Goal: Information Seeking & Learning: Find specific page/section

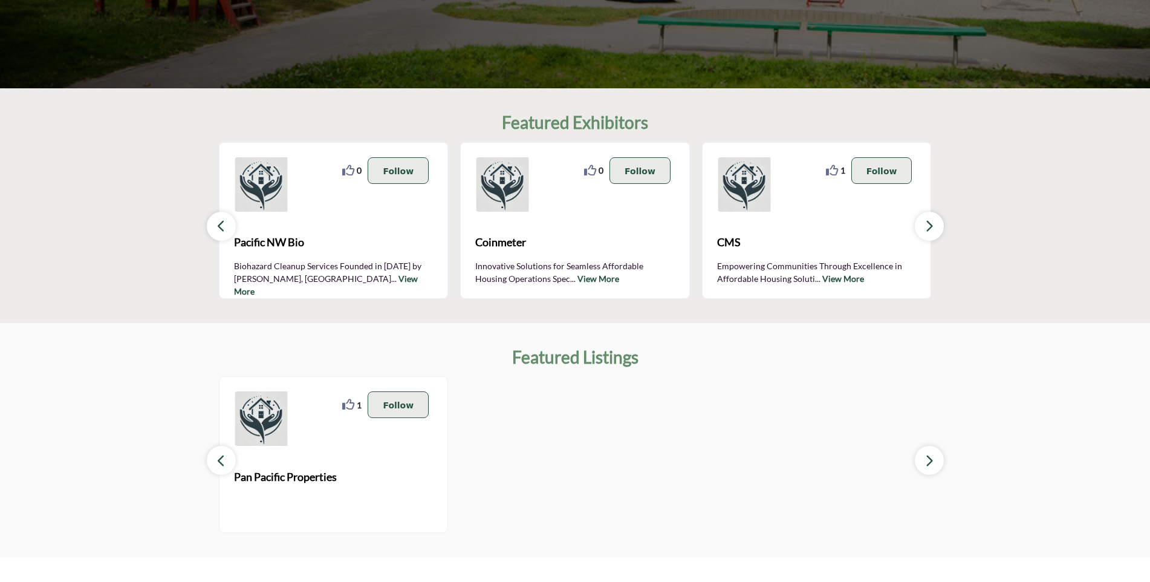
scroll to position [302, 0]
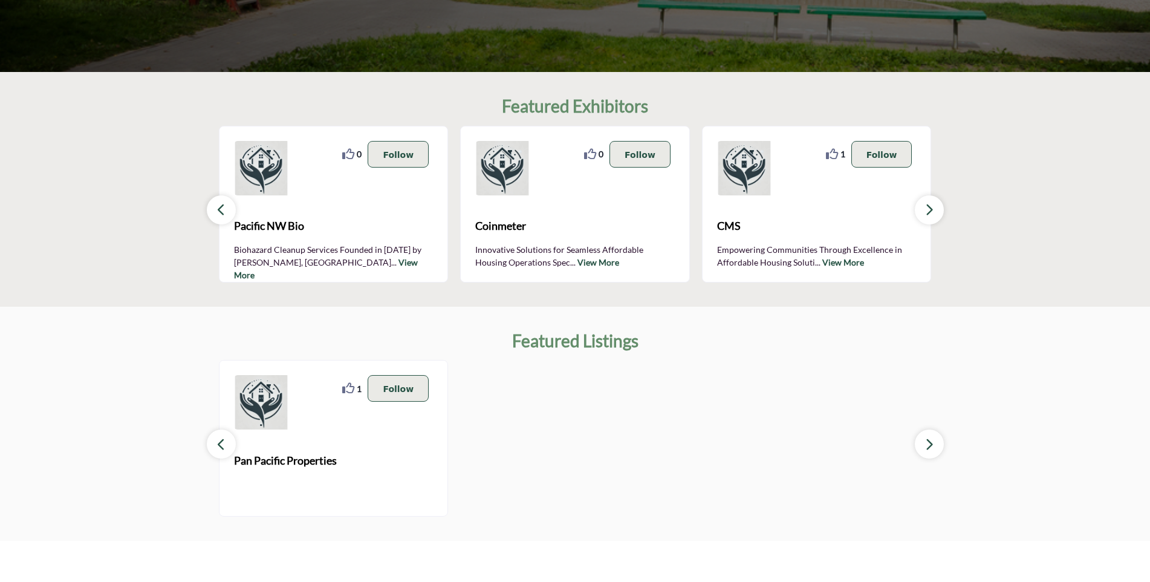
click at [931, 209] on icon "button" at bounding box center [930, 209] width 10 height 15
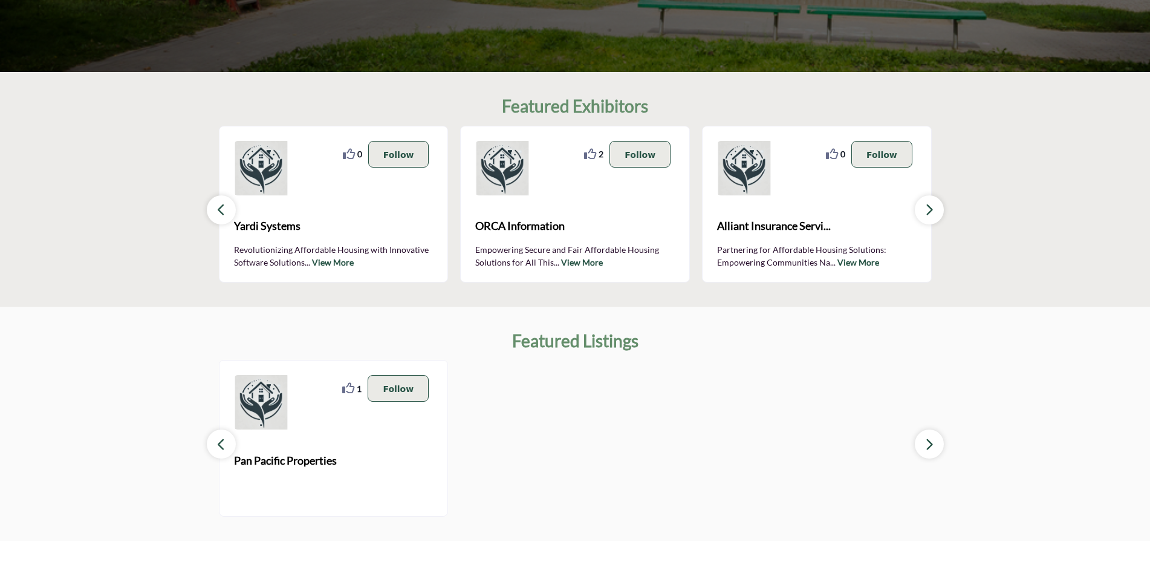
click at [931, 209] on icon "button" at bounding box center [930, 209] width 10 height 15
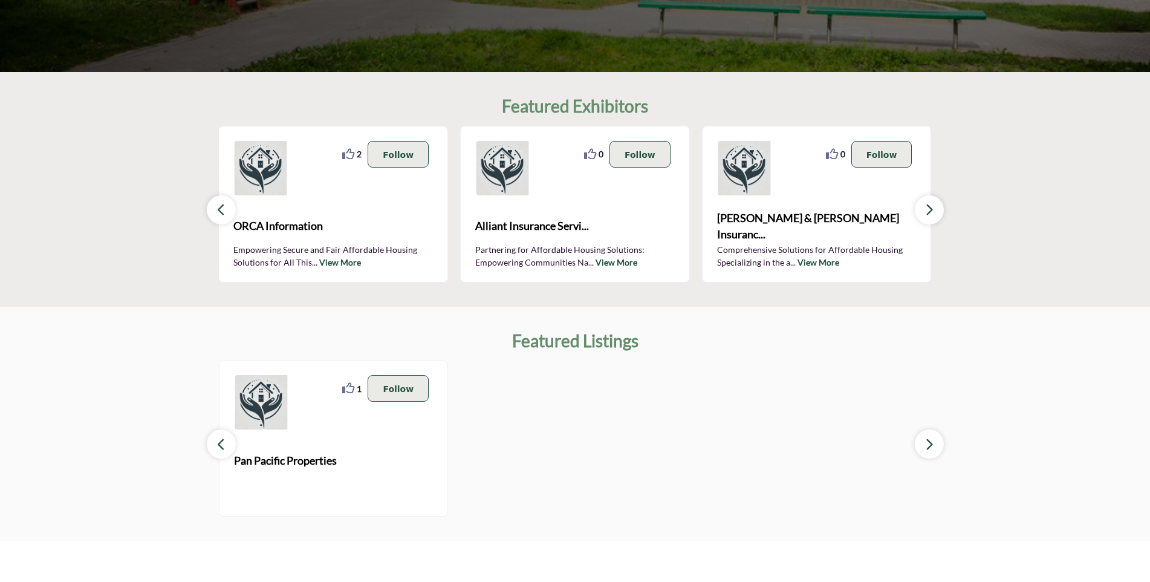
click at [931, 209] on icon "button" at bounding box center [930, 209] width 10 height 15
click at [928, 448] on icon "button" at bounding box center [930, 444] width 10 height 15
click at [218, 444] on icon "button" at bounding box center [222, 444] width 10 height 15
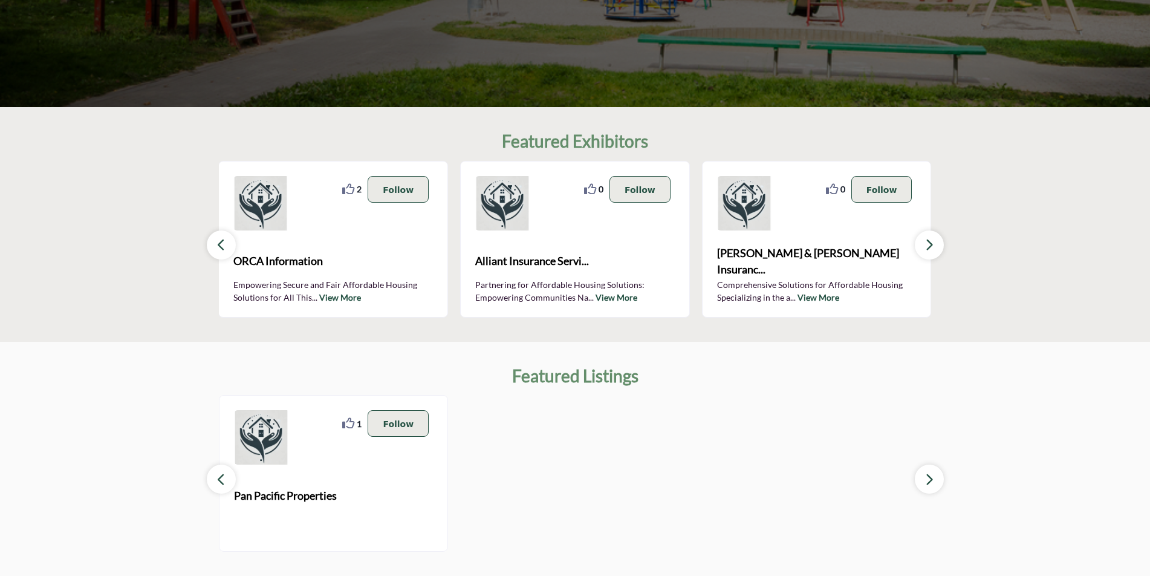
scroll to position [0, 0]
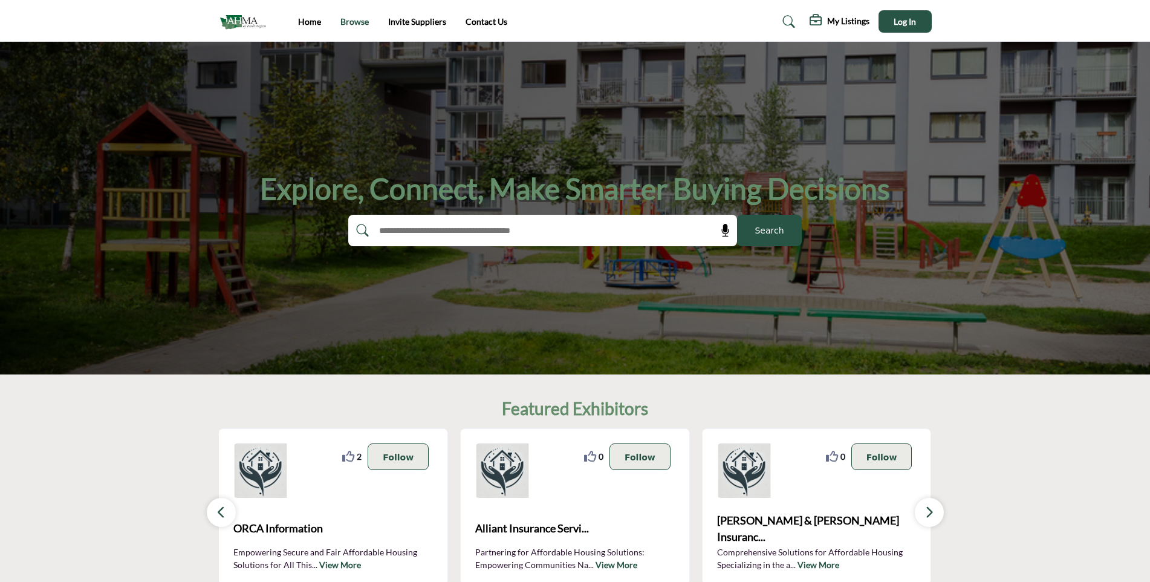
click at [353, 22] on link "Browse" at bounding box center [355, 21] width 28 height 10
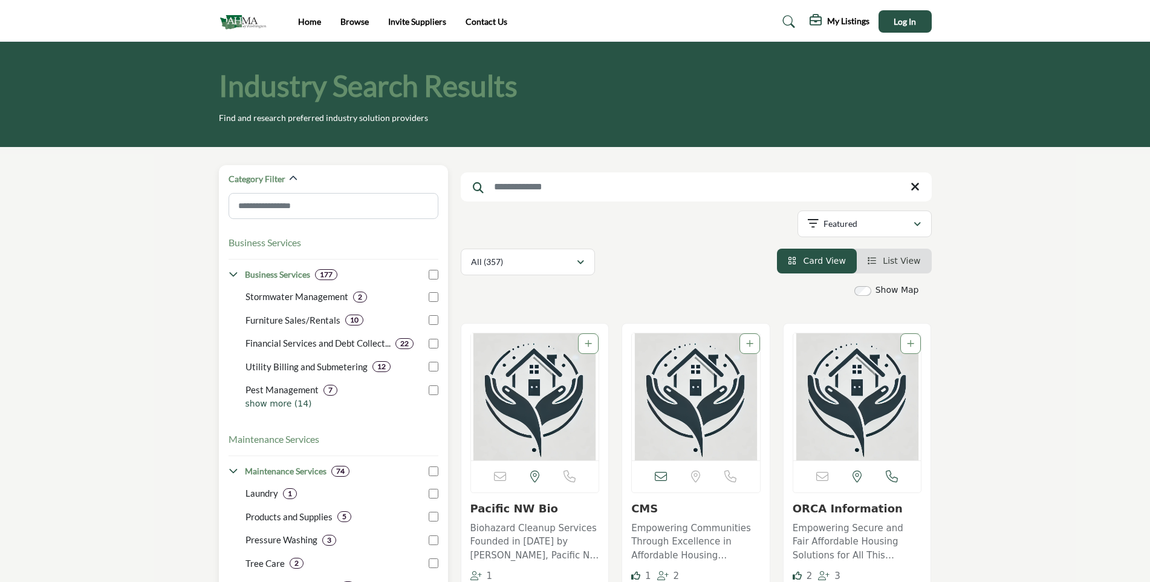
click at [233, 275] on icon at bounding box center [234, 275] width 10 height 10
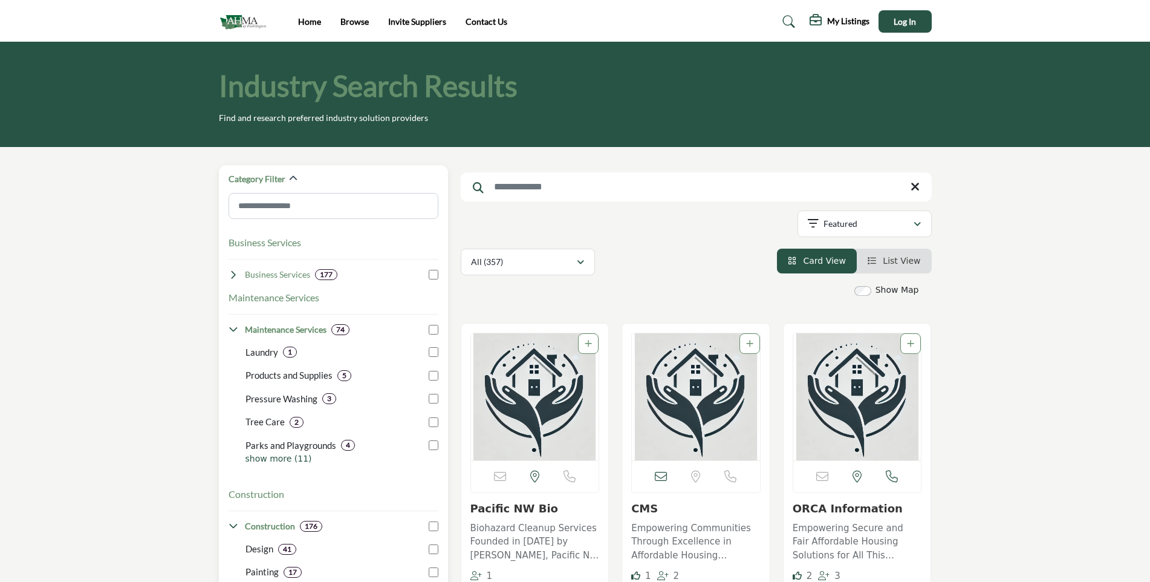
click at [233, 275] on icon at bounding box center [234, 275] width 10 height 10
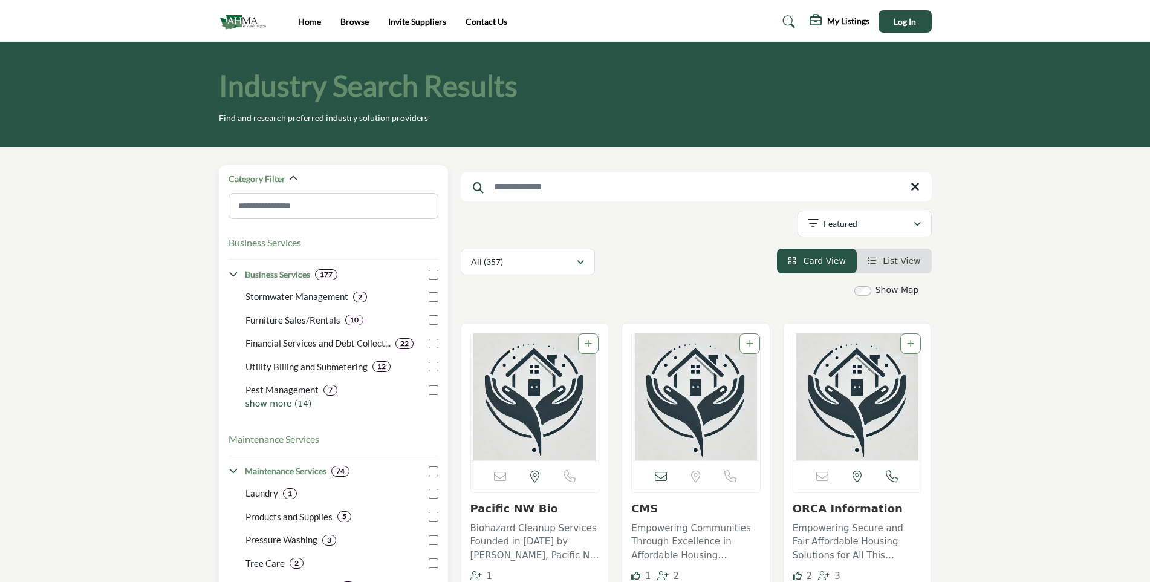
click at [277, 404] on p "show more (14)" at bounding box center [342, 403] width 193 height 13
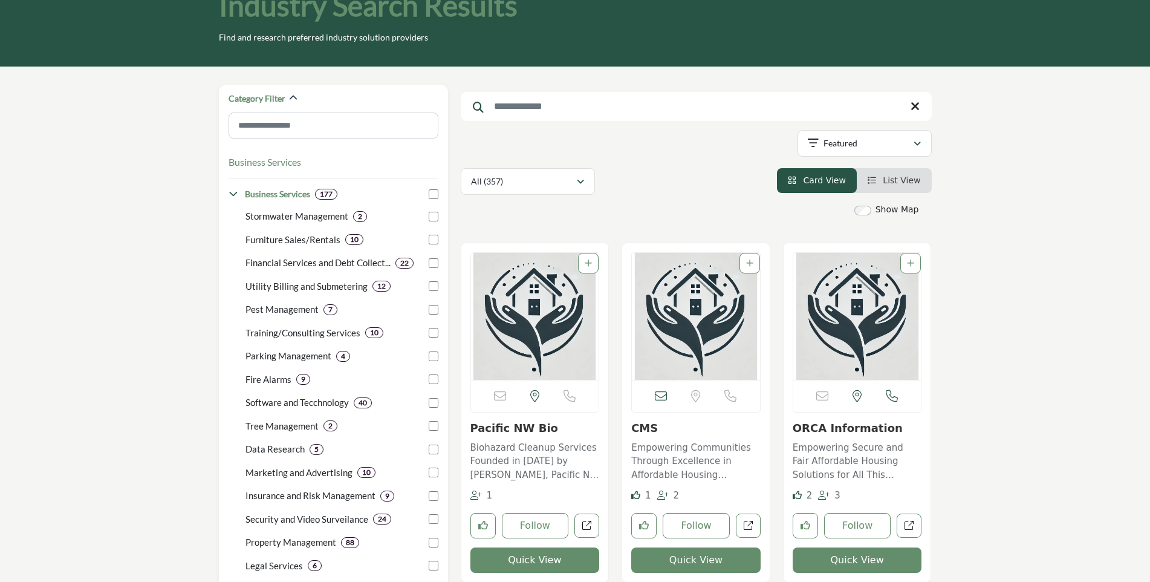
scroll to position [60, 0]
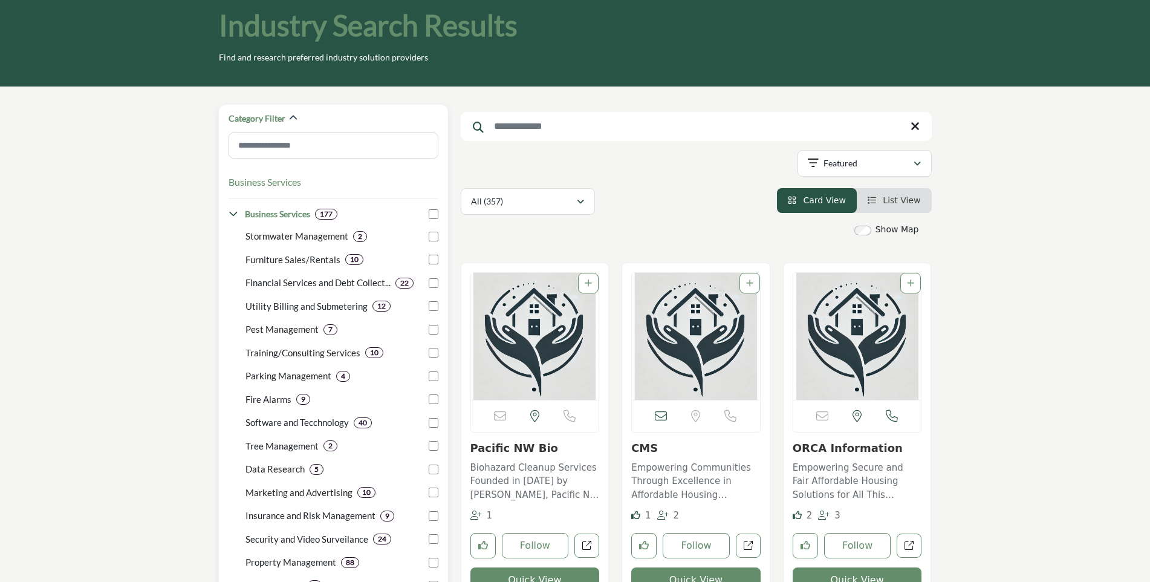
click at [282, 331] on p "Pest Management" at bounding box center [282, 329] width 73 height 14
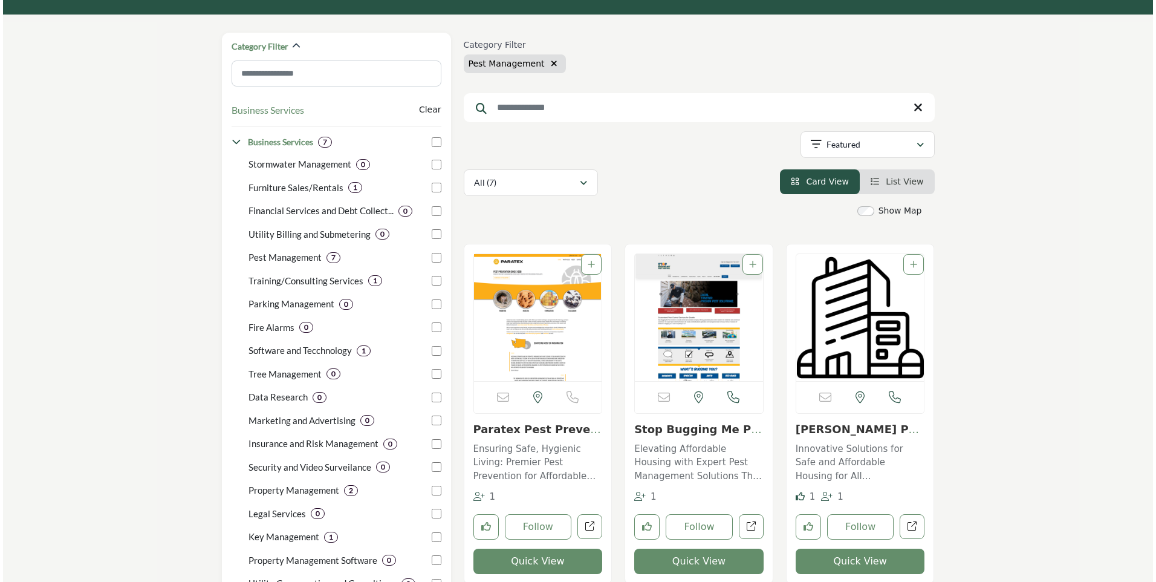
scroll to position [242, 0]
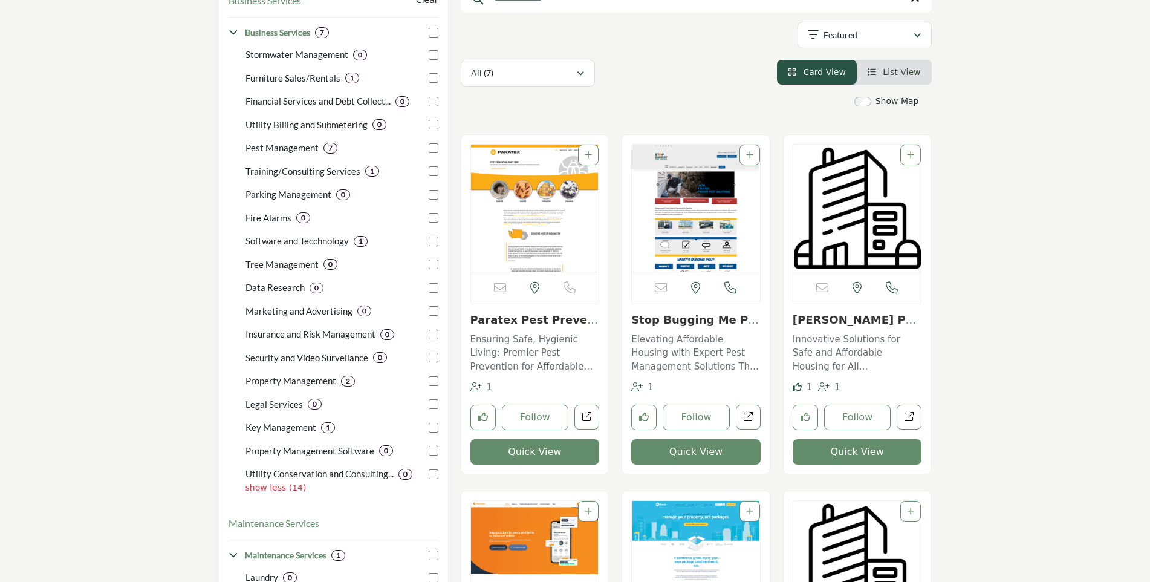
click at [685, 452] on button "Quick View" at bounding box center [695, 451] width 129 height 25
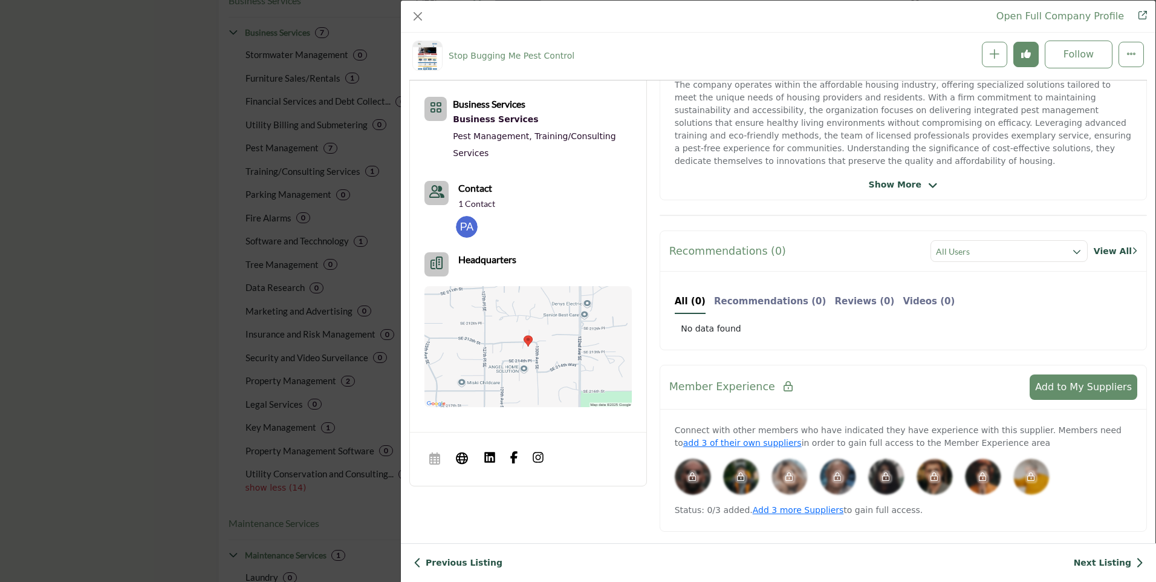
scroll to position [316, 0]
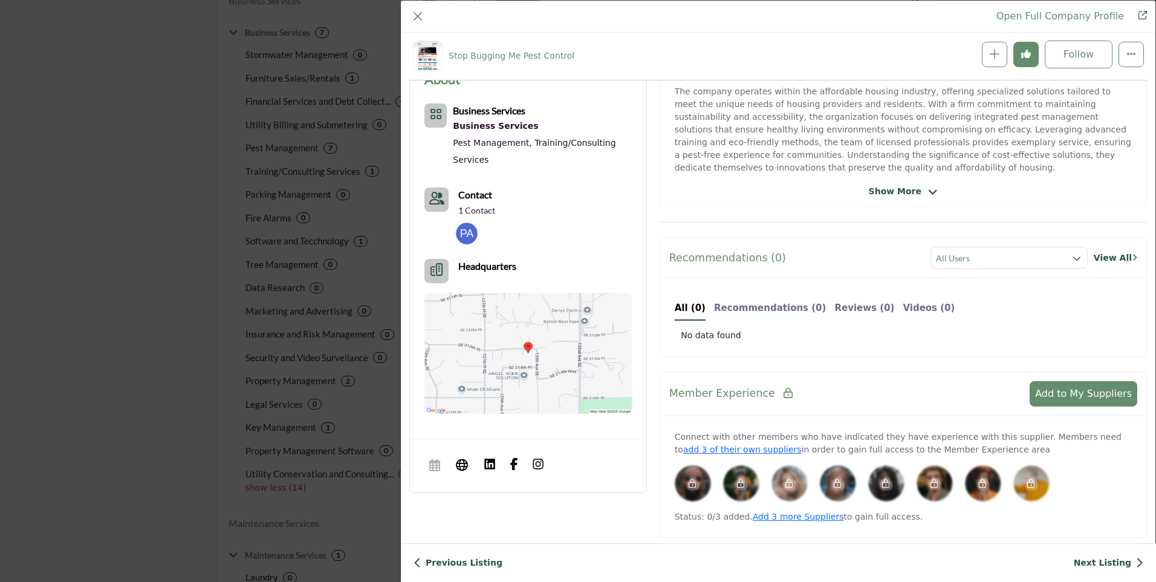
click at [928, 191] on icon "Company Data Modal" at bounding box center [933, 192] width 10 height 11
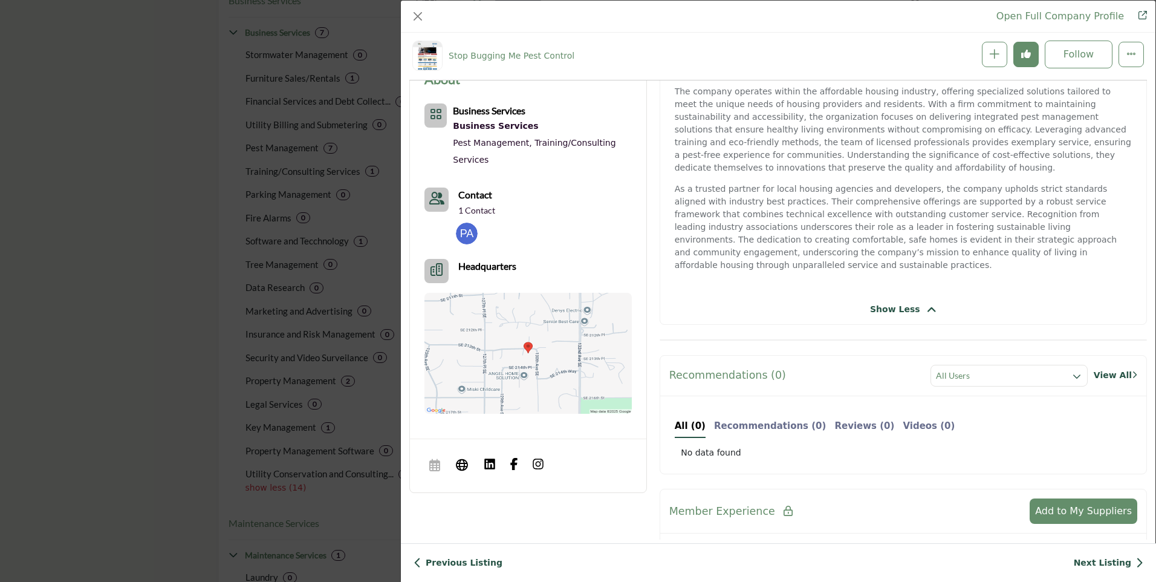
click at [927, 304] on icon "Company Data Modal" at bounding box center [932, 309] width 10 height 11
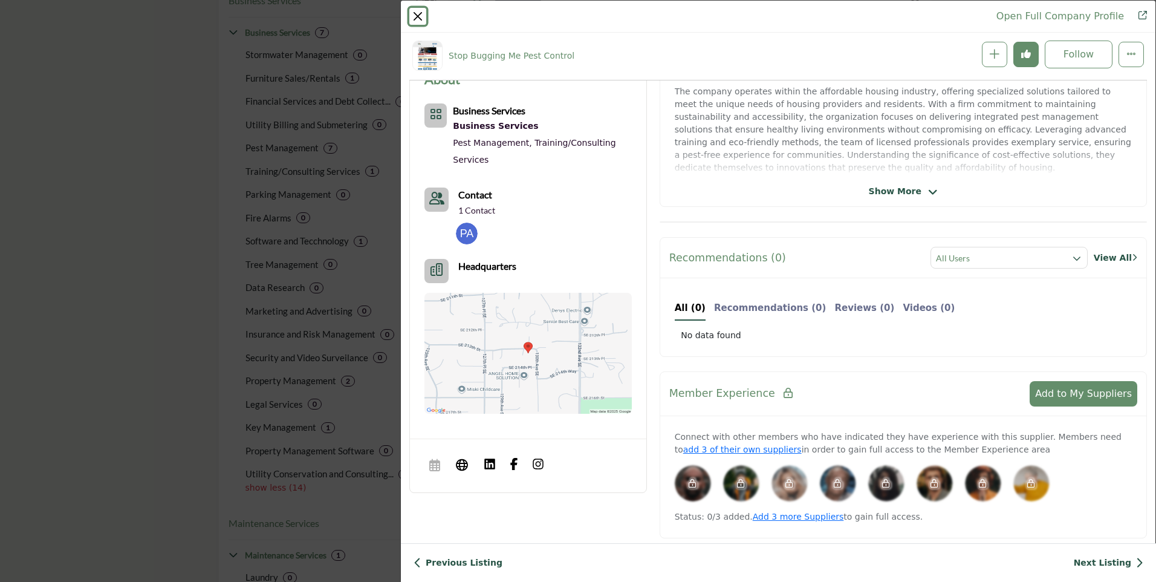
click at [416, 15] on button "Close" at bounding box center [417, 16] width 17 height 17
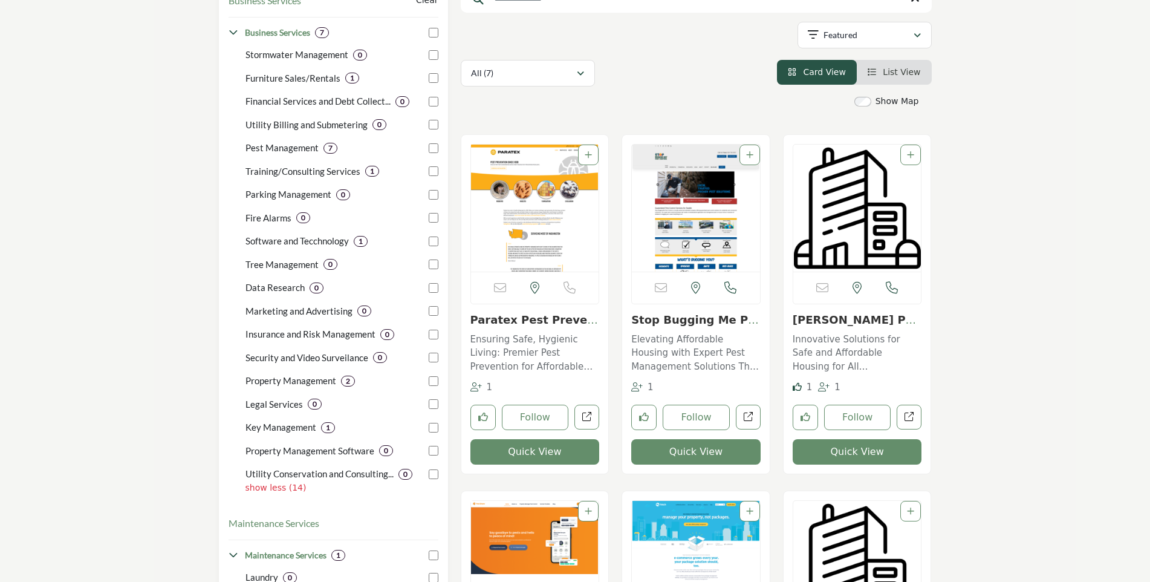
click at [855, 451] on button "Quick View" at bounding box center [857, 451] width 129 height 25
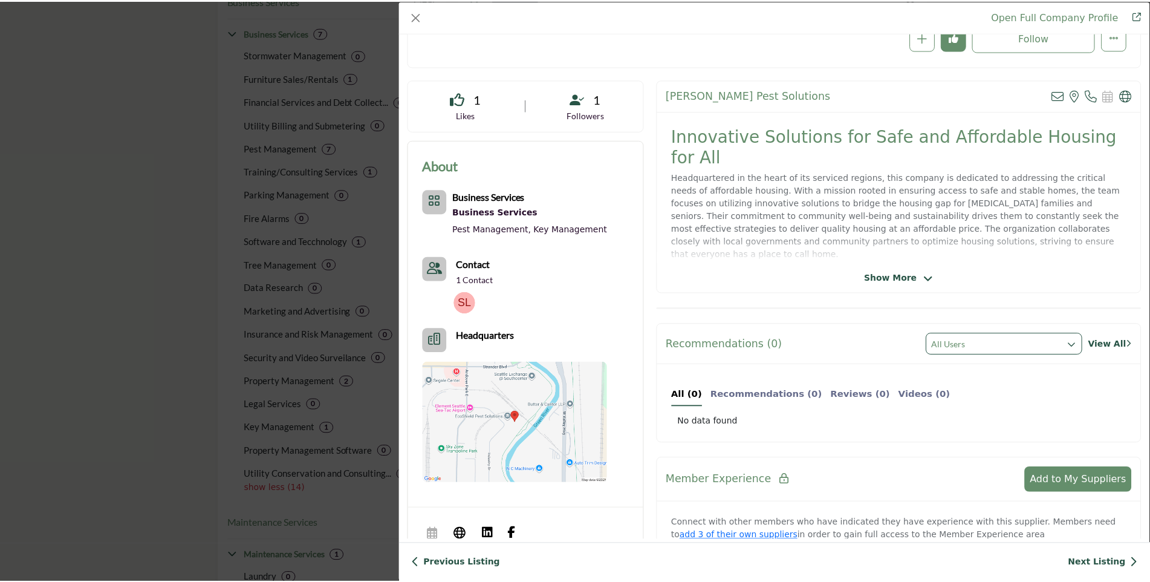
scroll to position [0, 0]
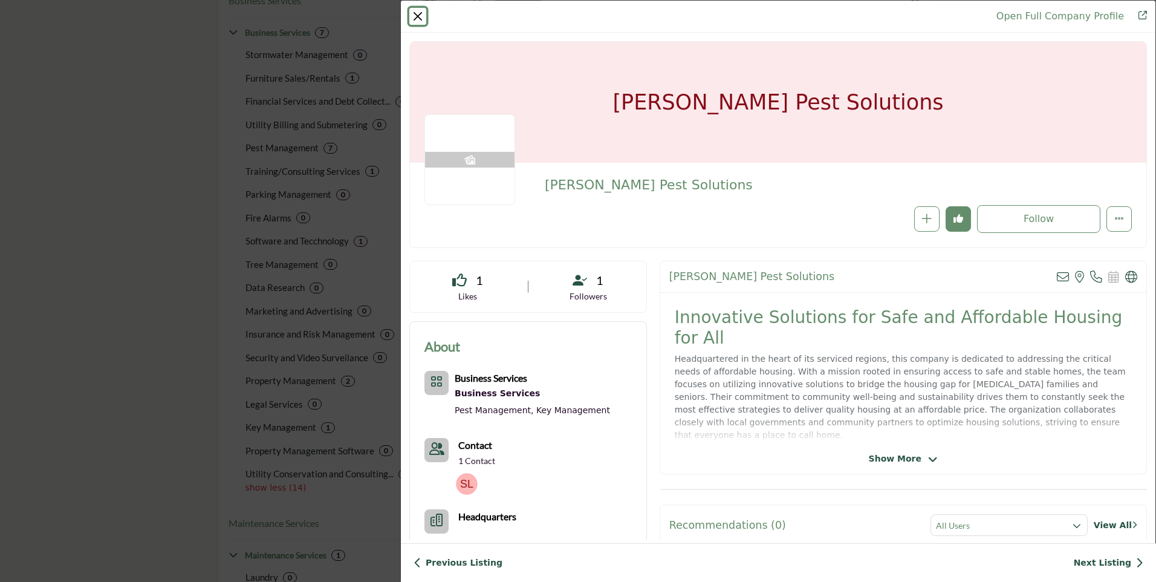
click at [417, 18] on button "Close" at bounding box center [417, 16] width 17 height 17
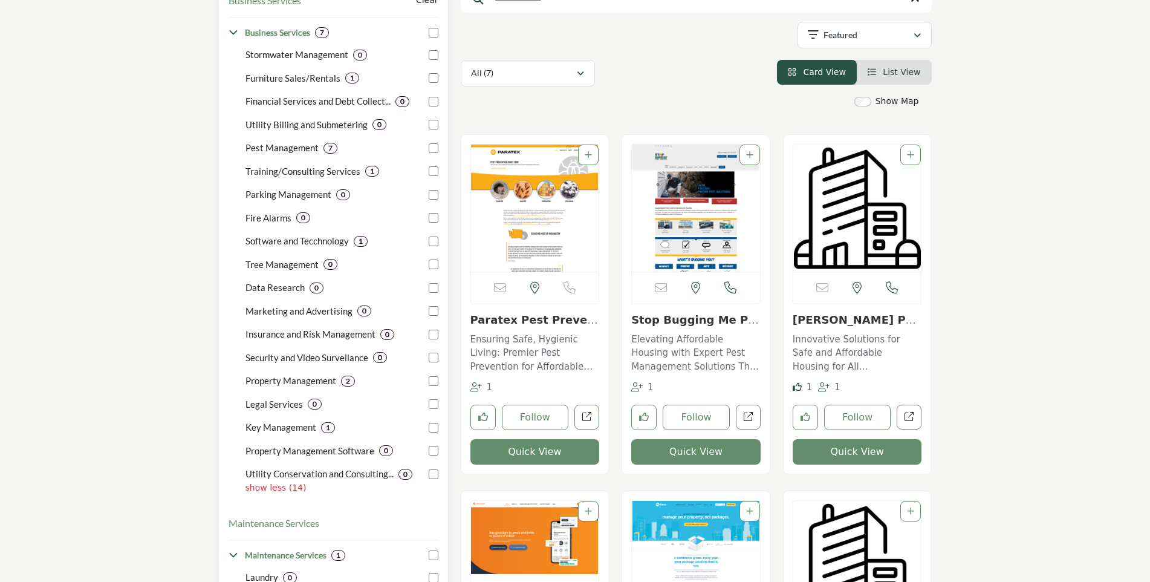
click at [259, 489] on p "show less (14)" at bounding box center [342, 487] width 193 height 13
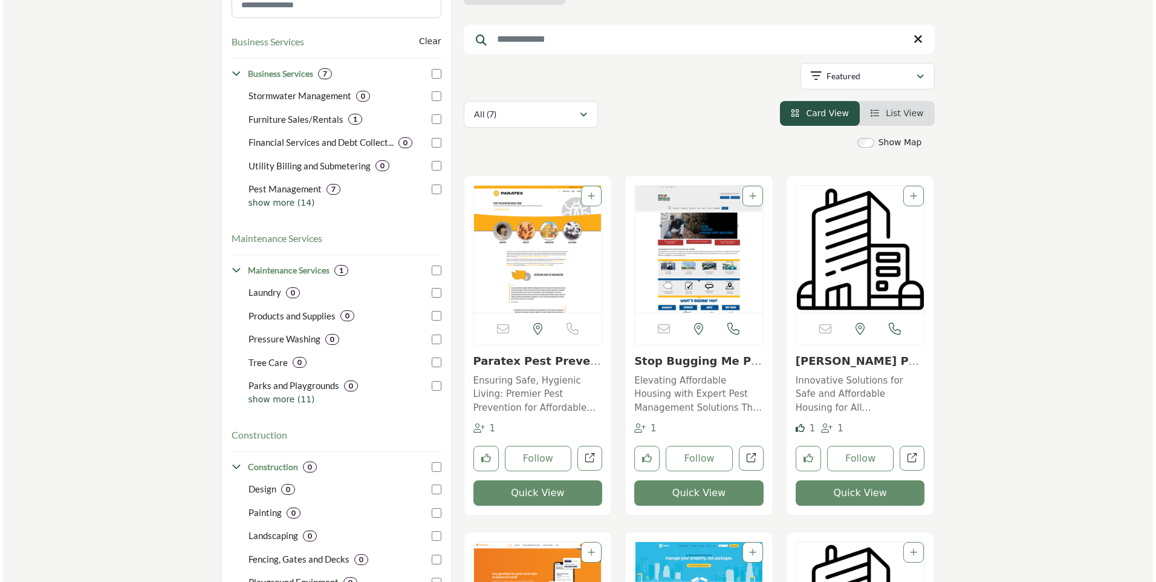
scroll to position [180, 0]
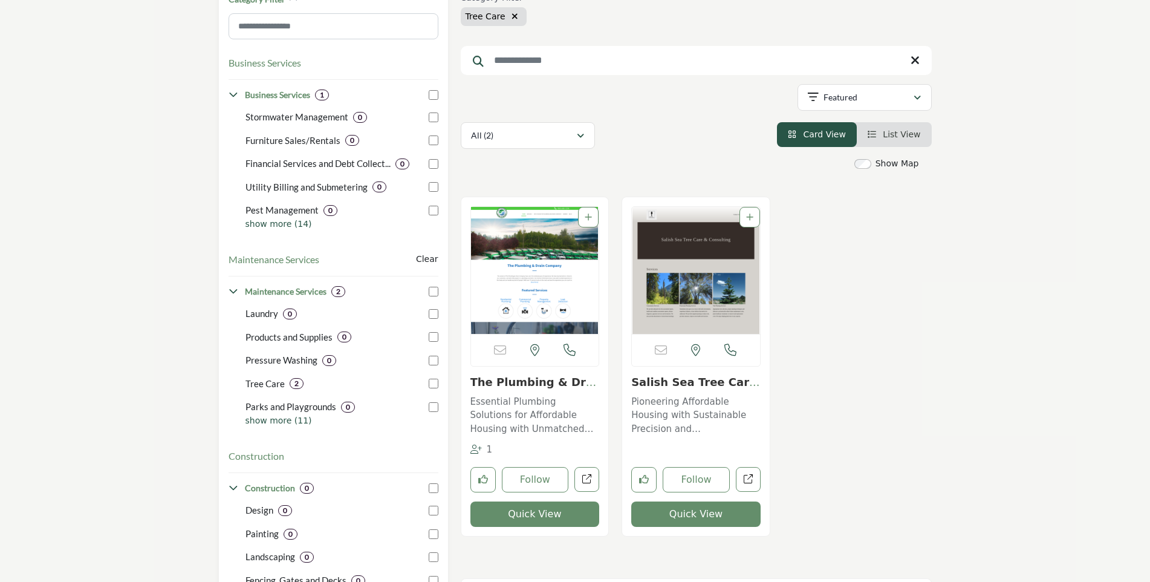
click at [703, 518] on button "Quick View" at bounding box center [695, 513] width 129 height 25
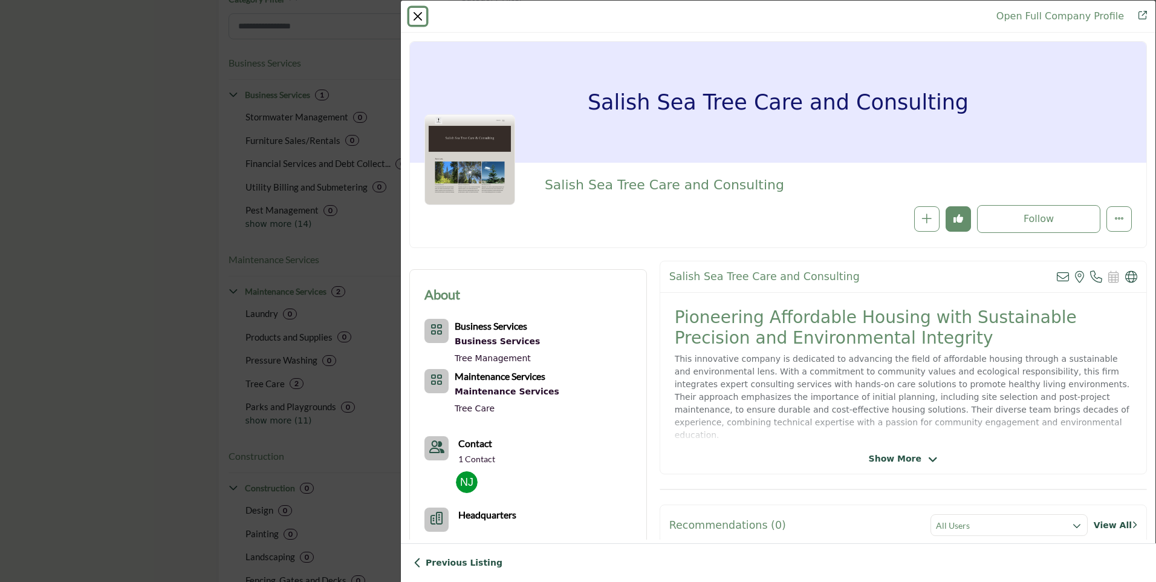
click at [414, 15] on button "Close" at bounding box center [417, 16] width 17 height 17
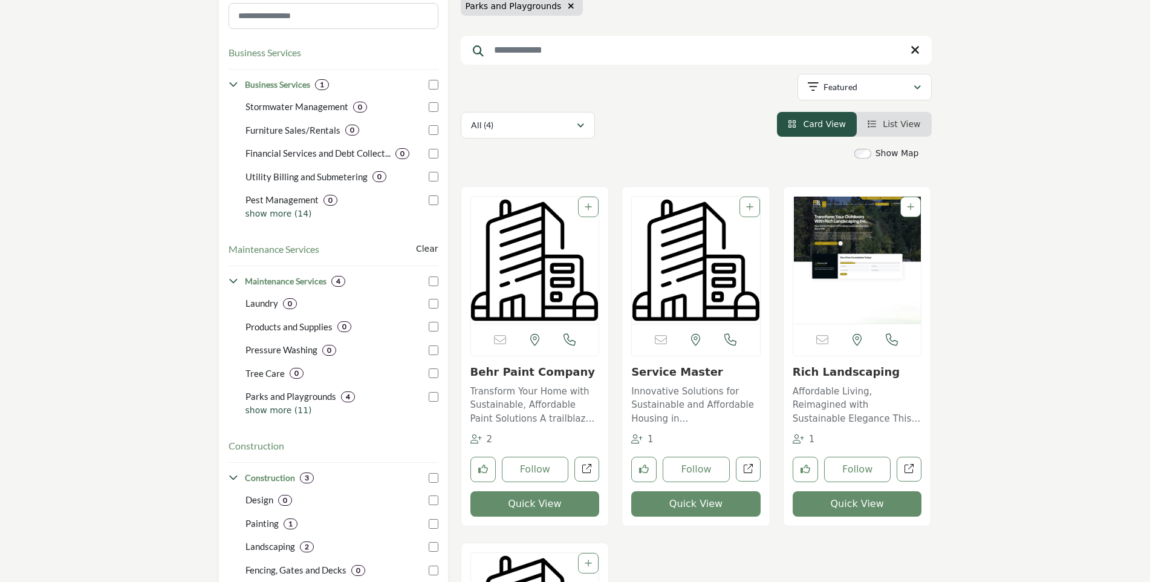
scroll to position [242, 0]
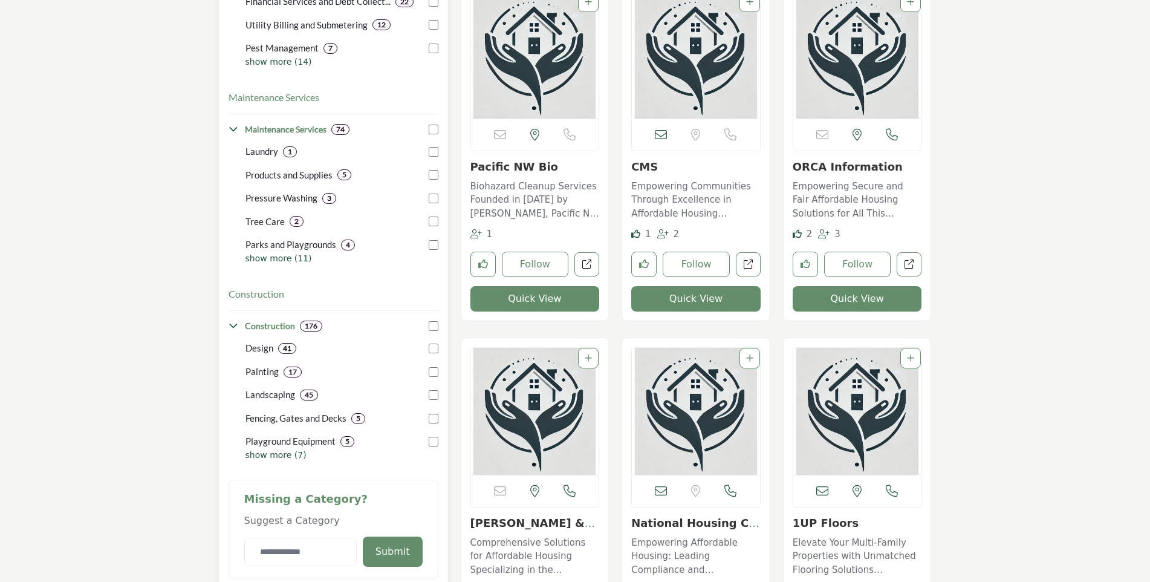
scroll to position [363, 0]
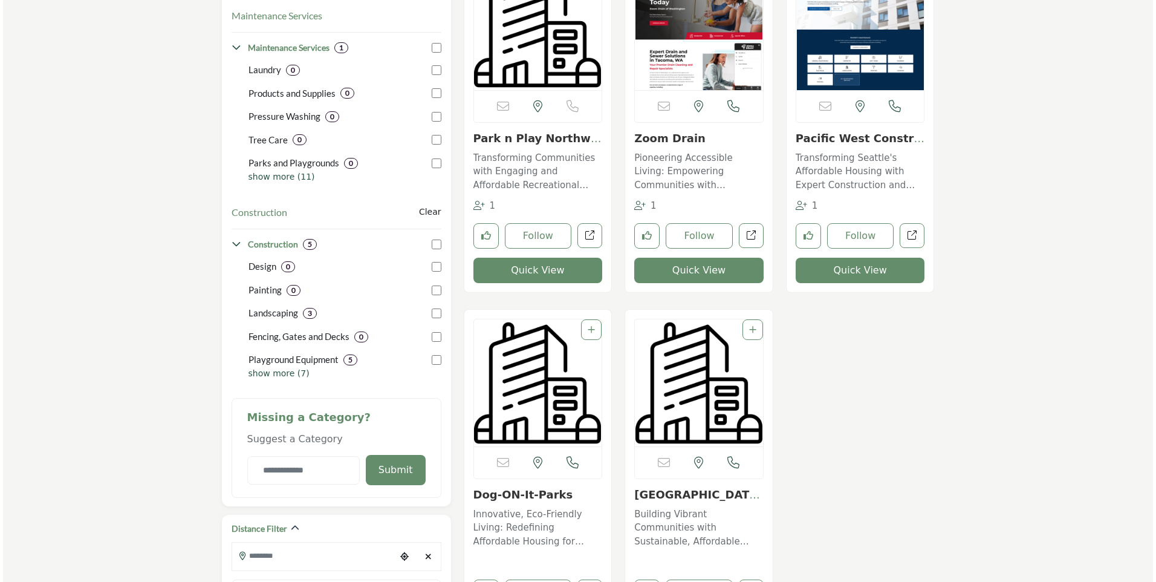
scroll to position [363, 0]
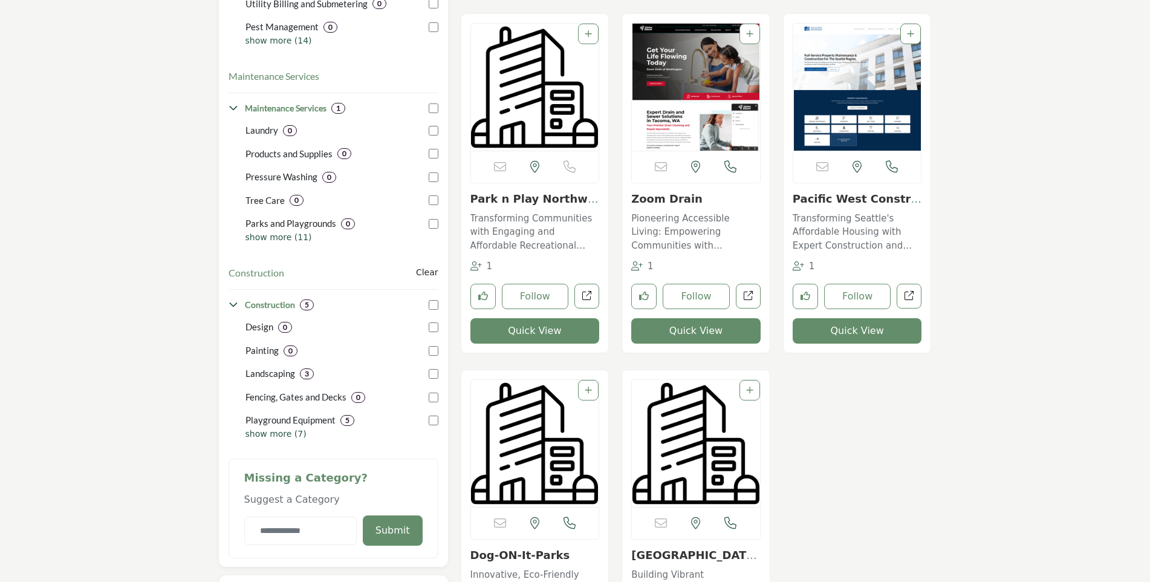
click at [533, 330] on button "Quick View" at bounding box center [535, 330] width 129 height 25
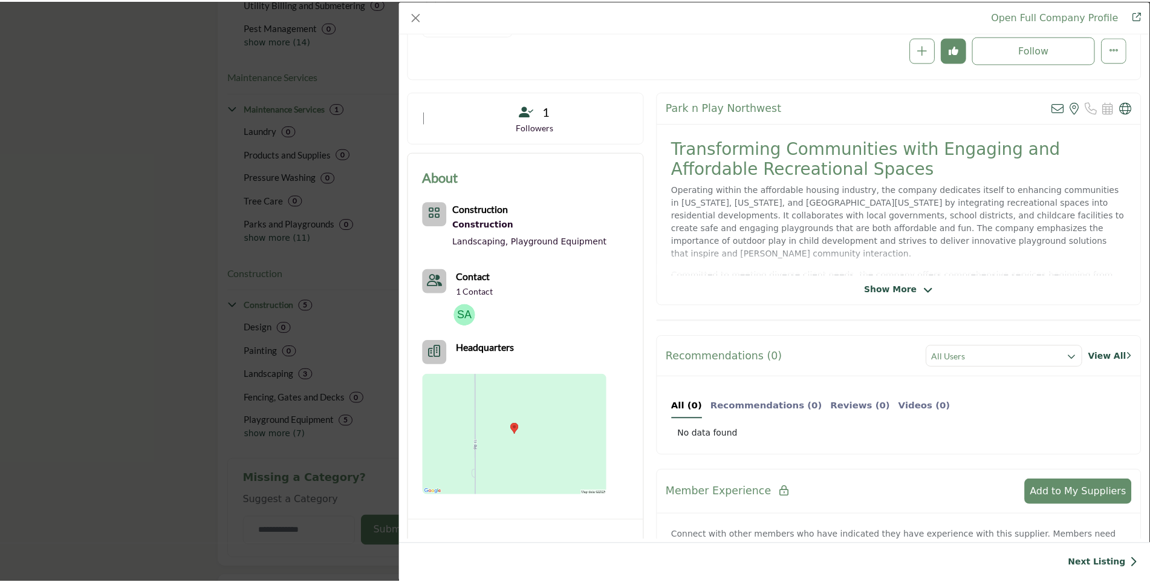
scroll to position [146, 0]
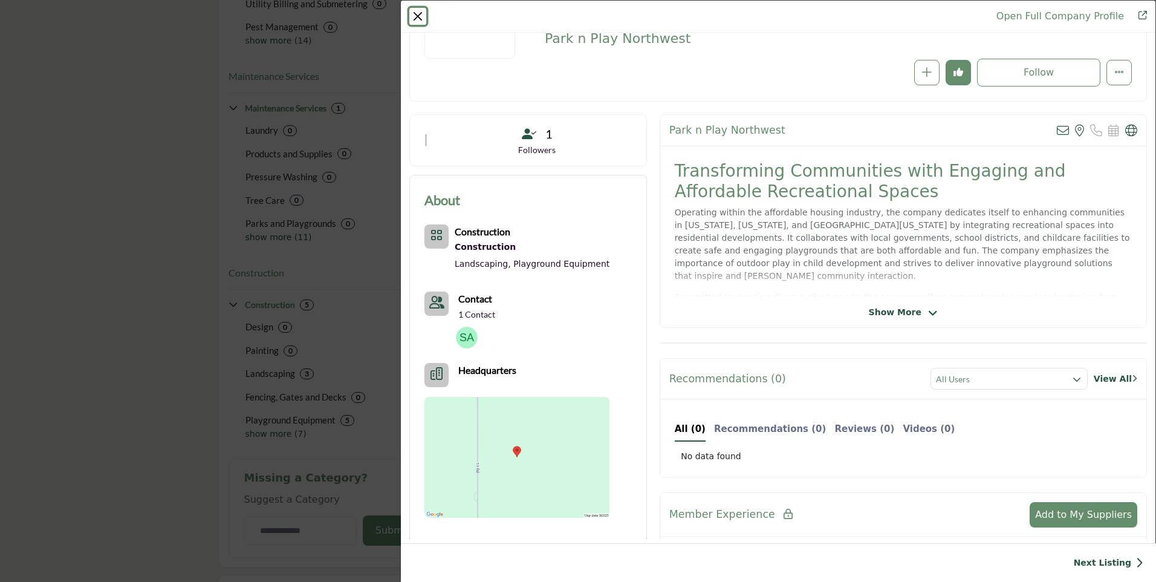
click at [417, 17] on button "Close" at bounding box center [417, 16] width 17 height 17
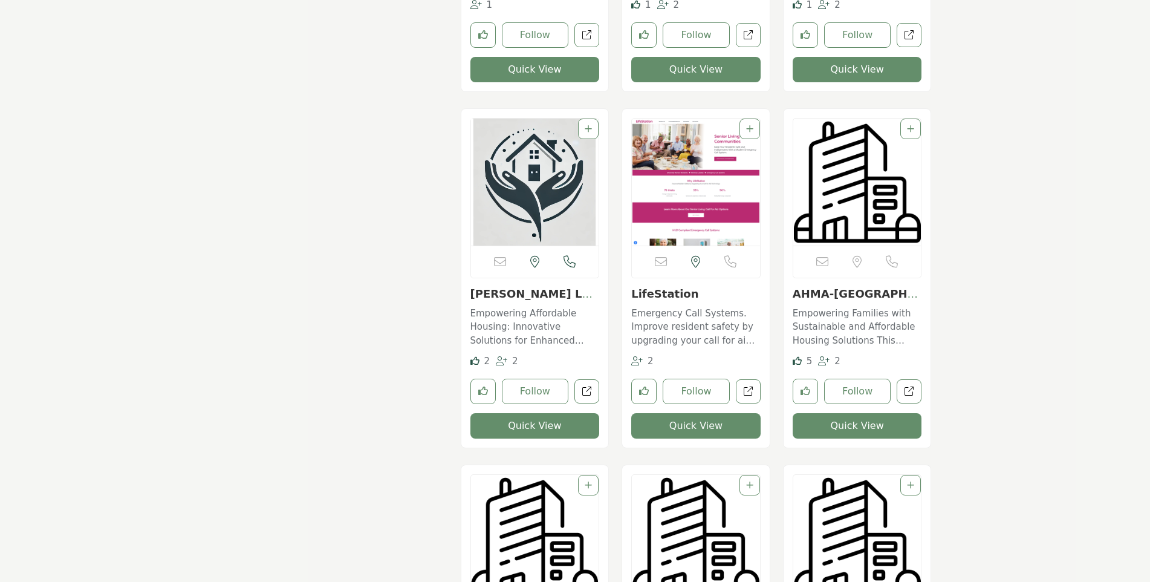
scroll to position [2057, 0]
